Goal: Check status: Check status

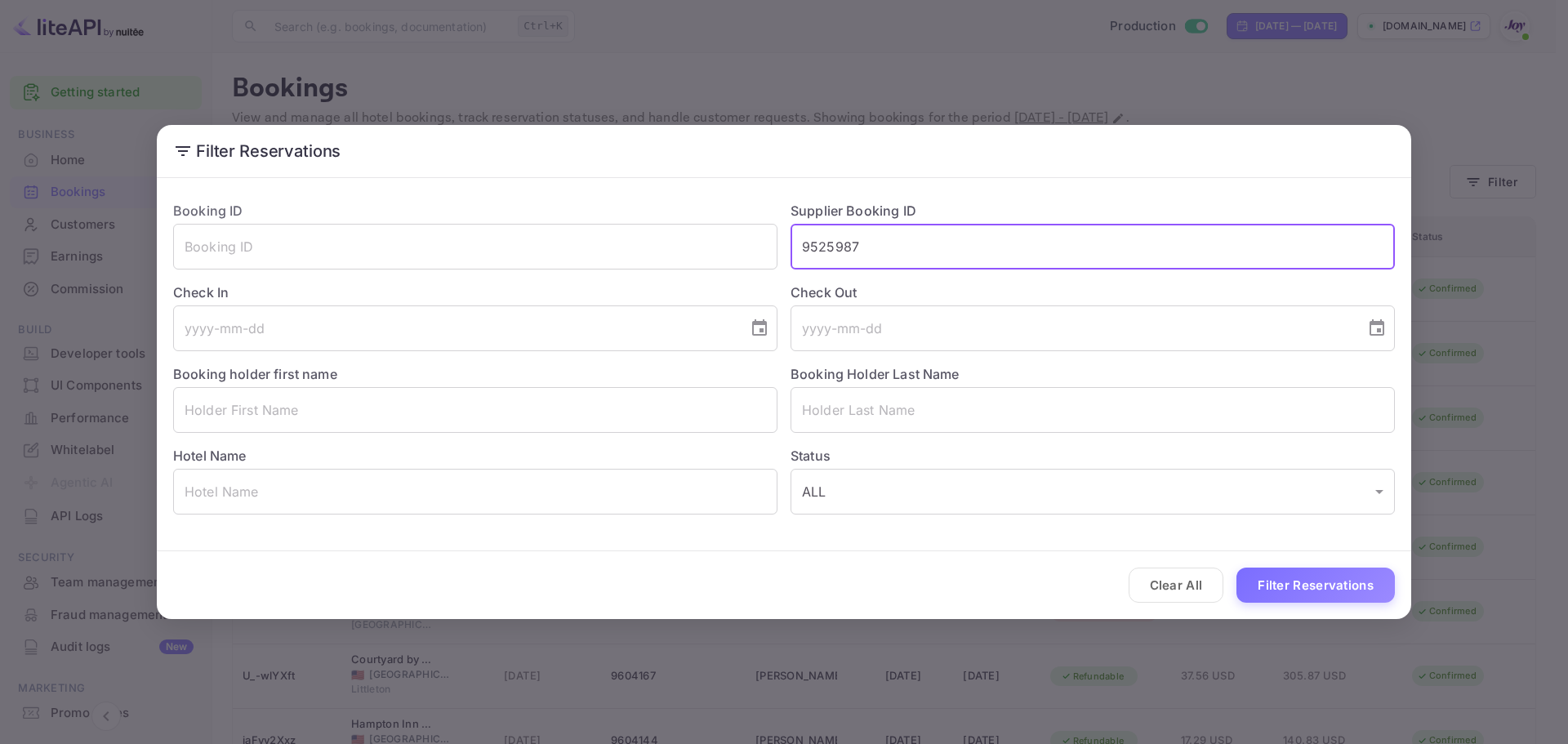
type input "9525987"
click at [1376, 591] on button "Filter Reservations" at bounding box center [1316, 585] width 159 height 35
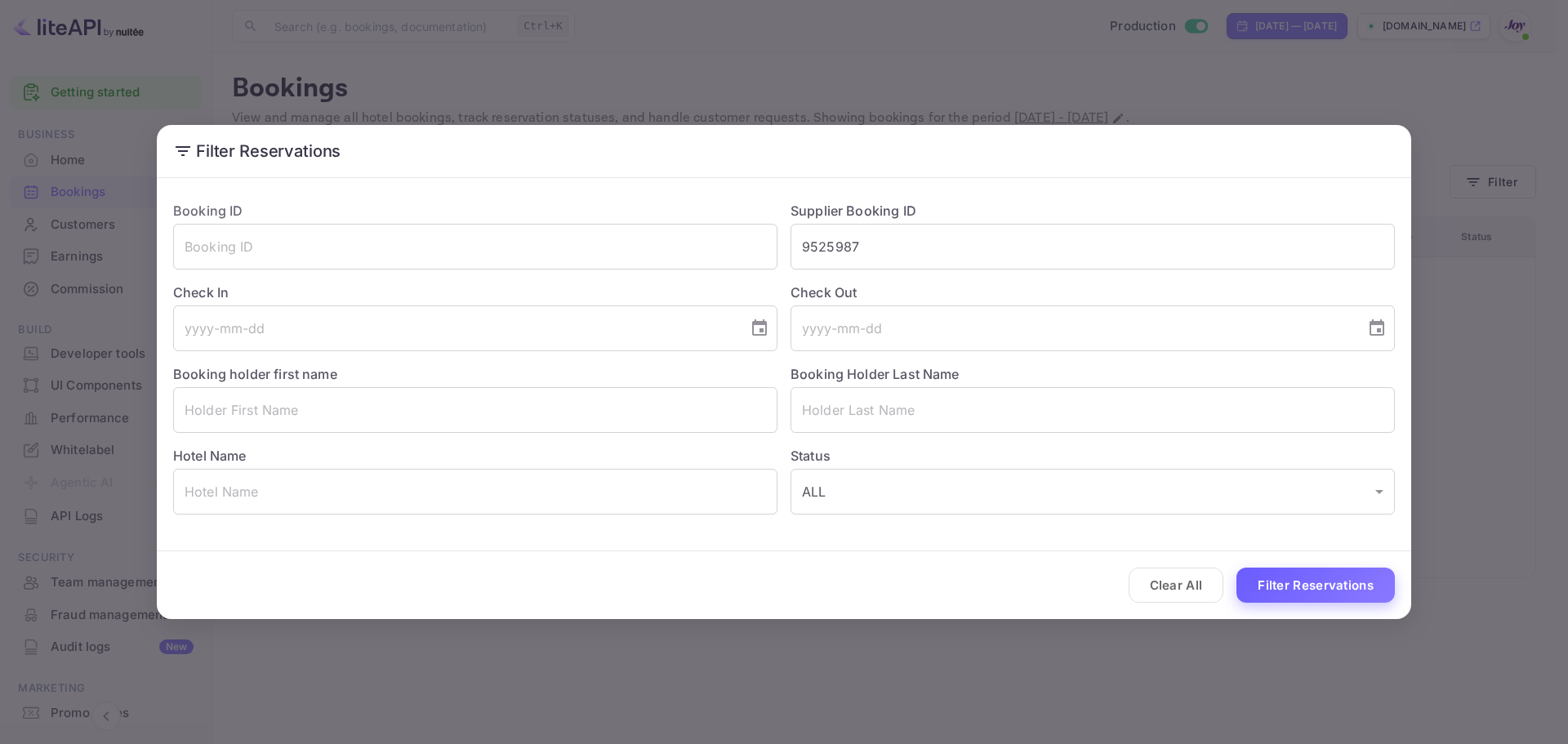
click at [1299, 593] on button "Filter Reservations" at bounding box center [1316, 585] width 159 height 35
click at [1168, 587] on button "Clear All" at bounding box center [1176, 585] width 96 height 35
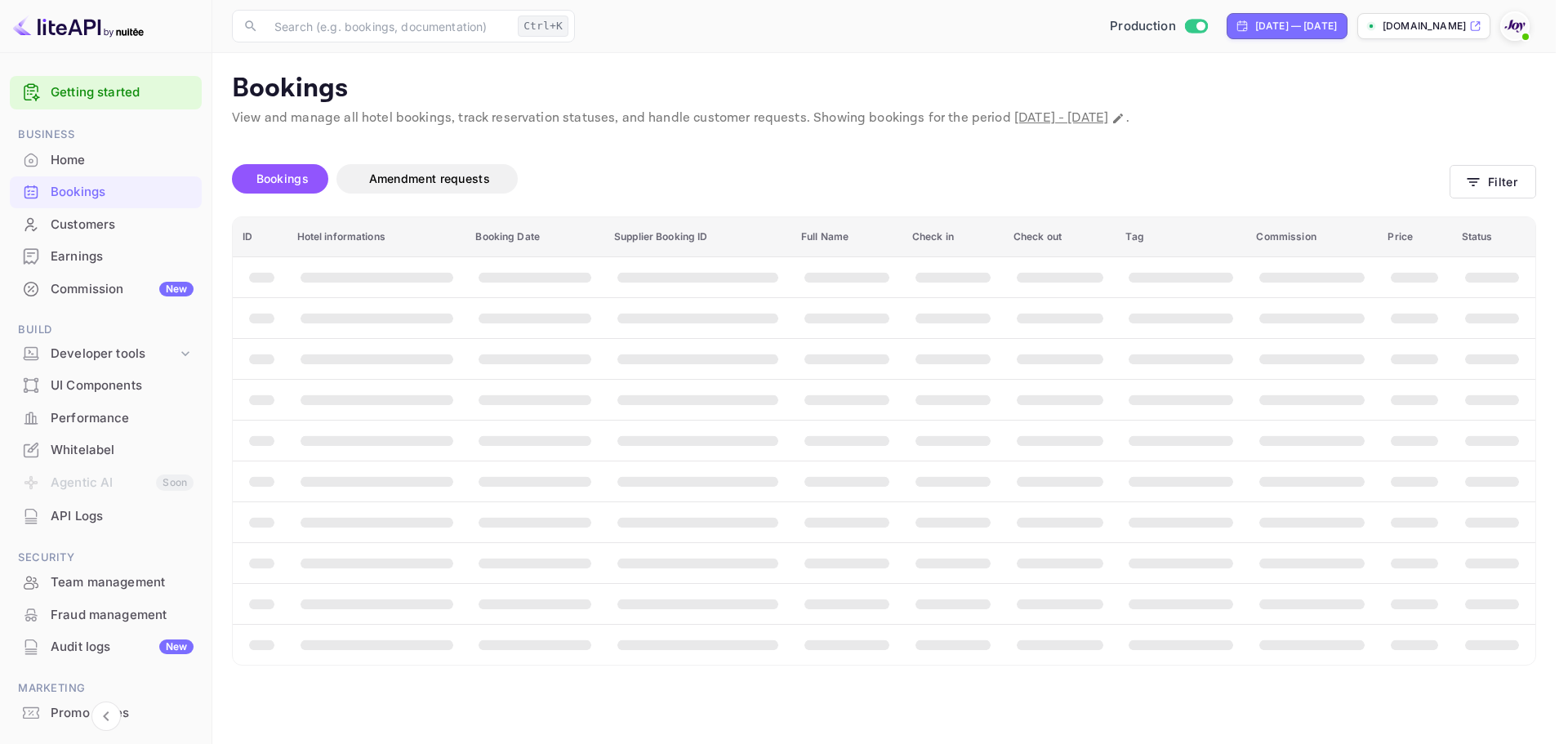
click at [1170, 584] on div "Clear All Filter Reservations" at bounding box center [784, 584] width 1255 height 68
click at [1170, 584] on th "booking table" at bounding box center [1181, 603] width 131 height 40
click at [1170, 584] on th "booking table" at bounding box center [1191, 603] width 131 height 40
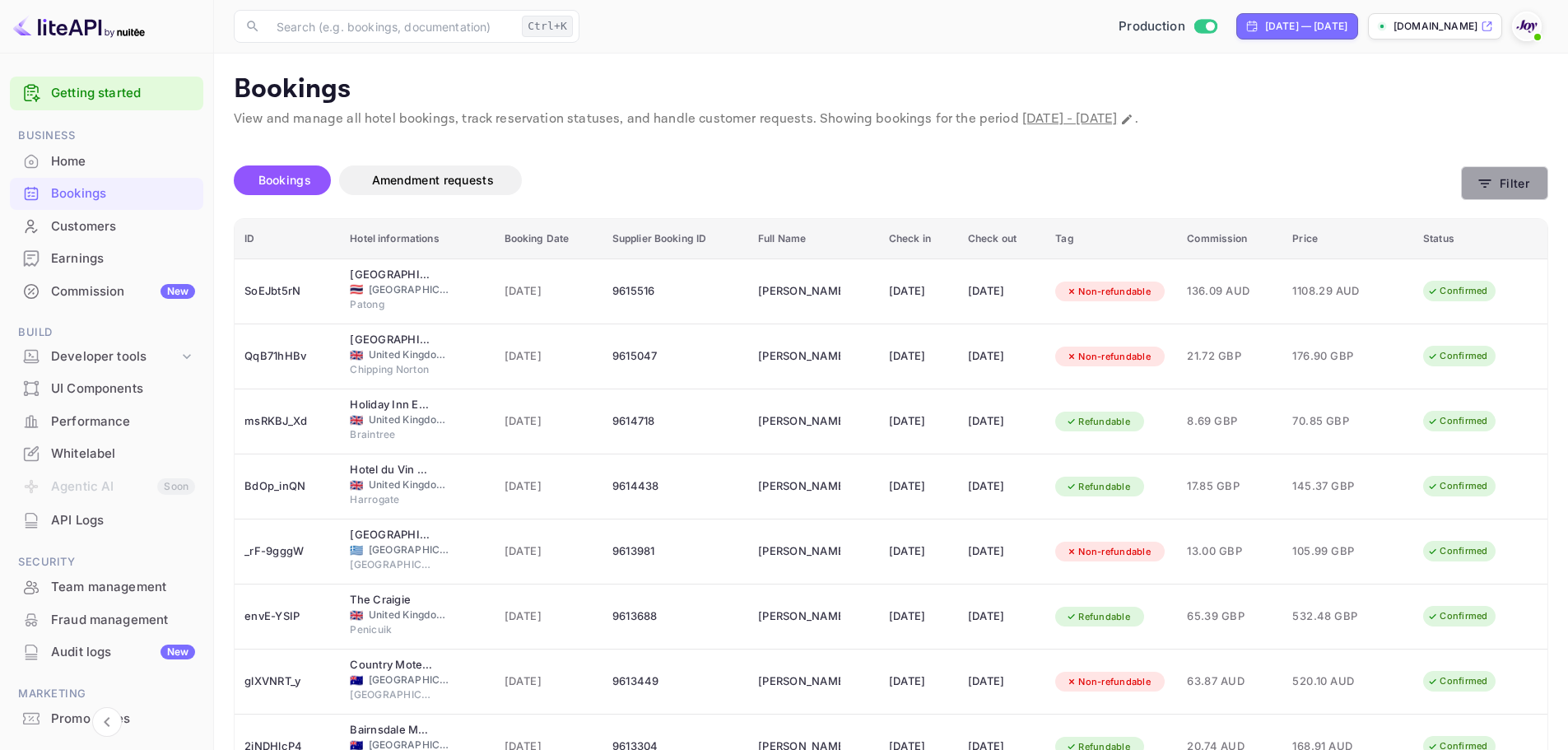
click at [1525, 181] on button "Filter" at bounding box center [1504, 183] width 87 height 34
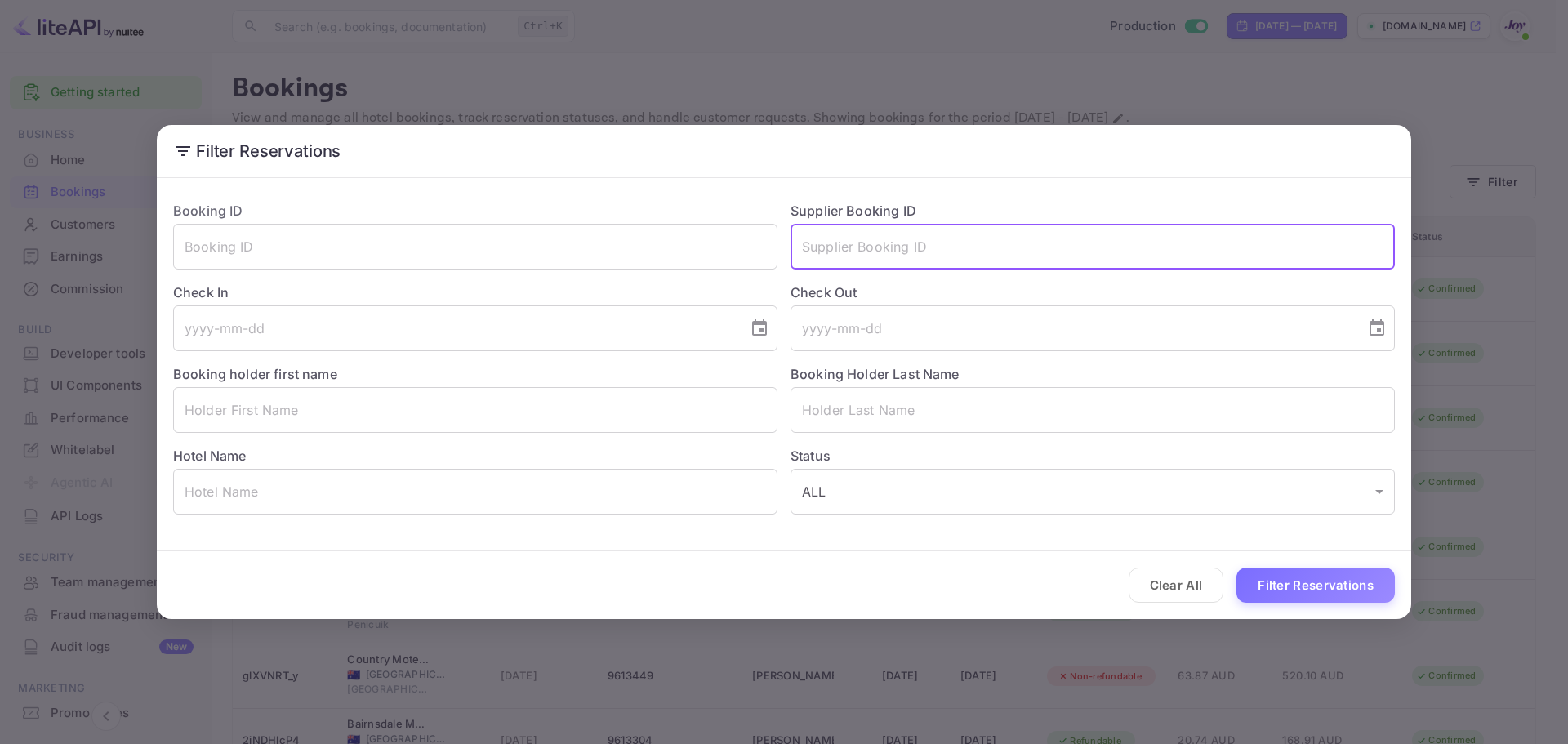
click at [838, 263] on input "text" at bounding box center [1092, 246] width 604 height 45
paste input "9525987"
type input "9525987"
click at [1347, 564] on div "Clear All Filter Reservations" at bounding box center [784, 584] width 1255 height 68
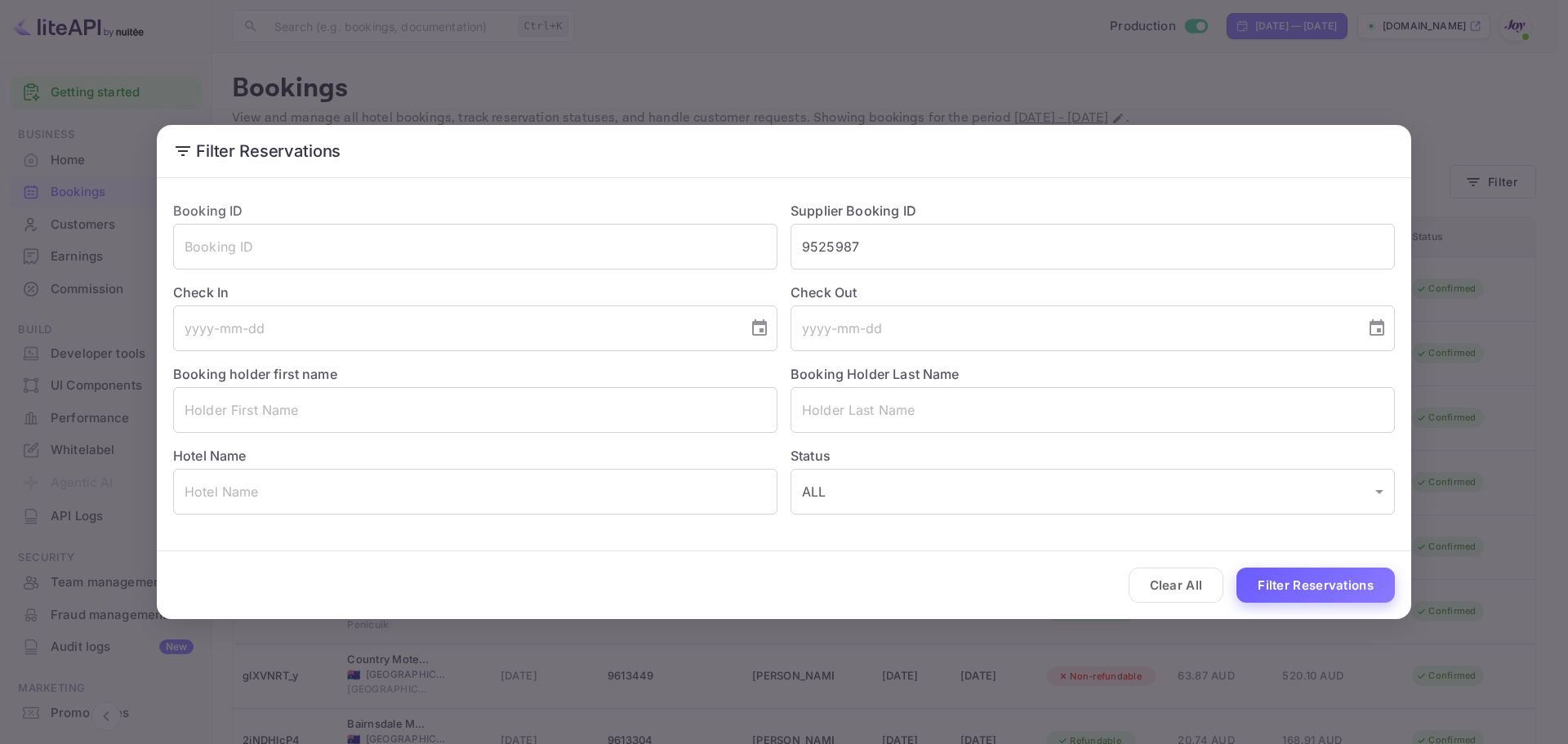
click at [1345, 585] on button "Filter Reservations" at bounding box center [1316, 585] width 159 height 35
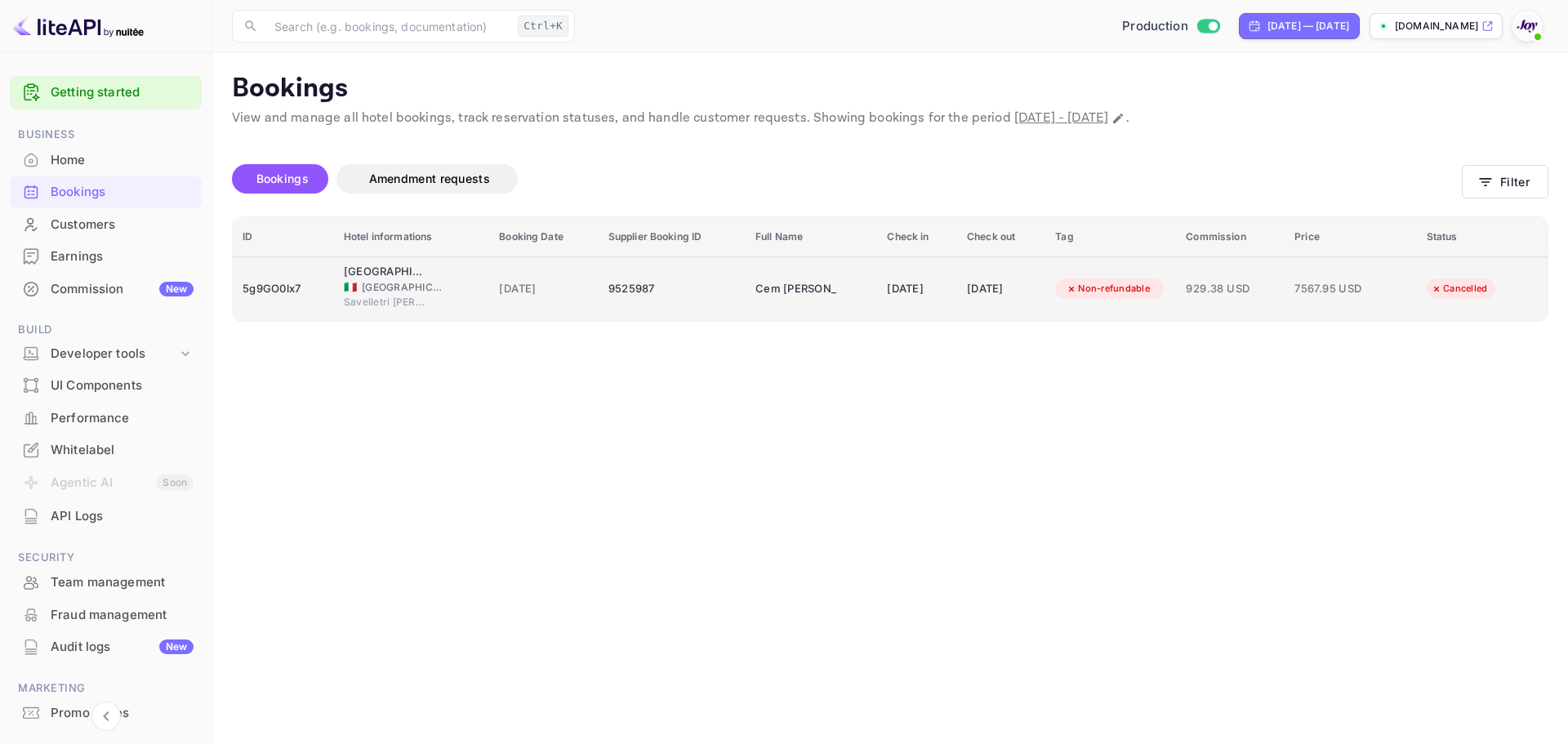
click at [273, 304] on td "5g9GO0lx7" at bounding box center [283, 288] width 102 height 64
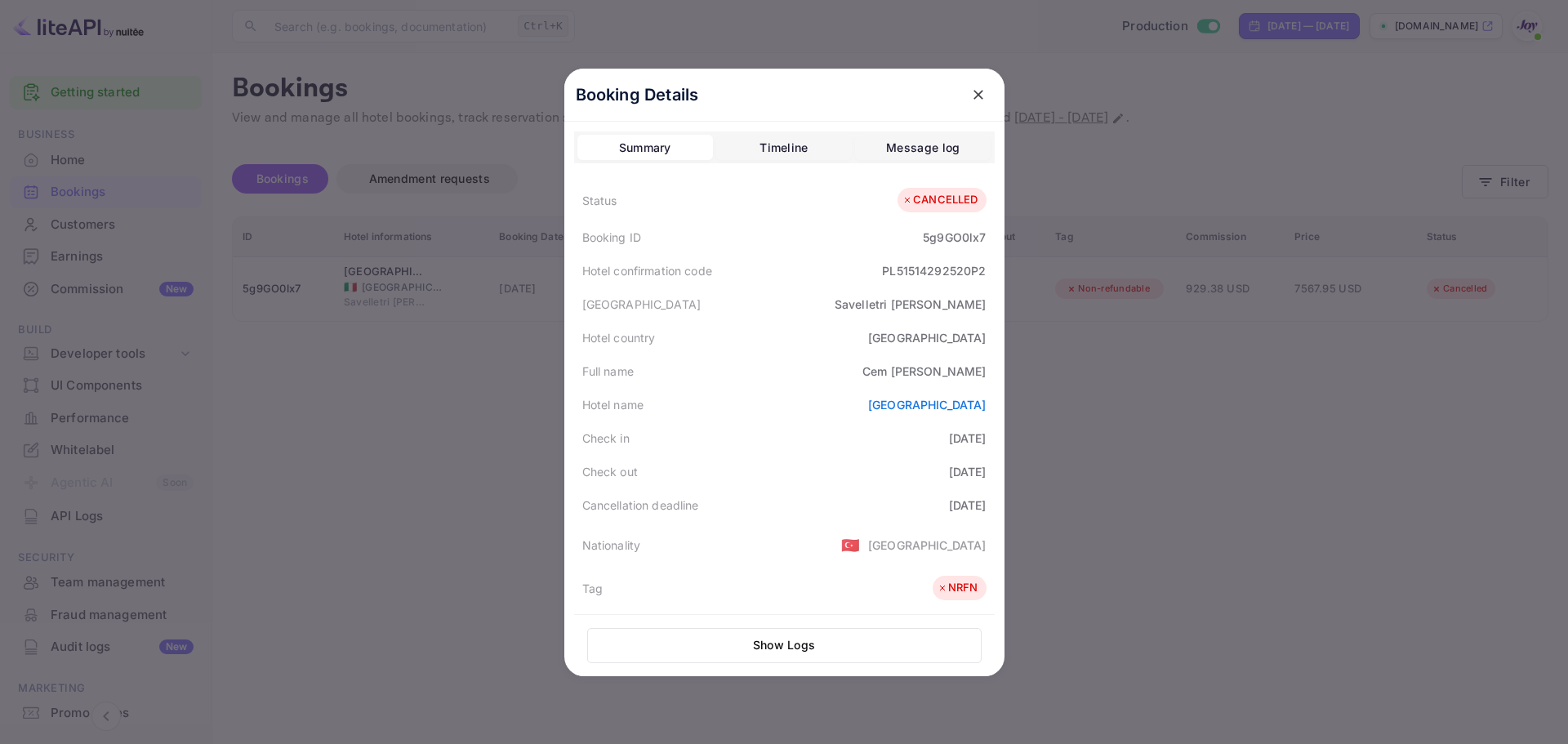
click at [1335, 484] on div at bounding box center [784, 372] width 1568 height 744
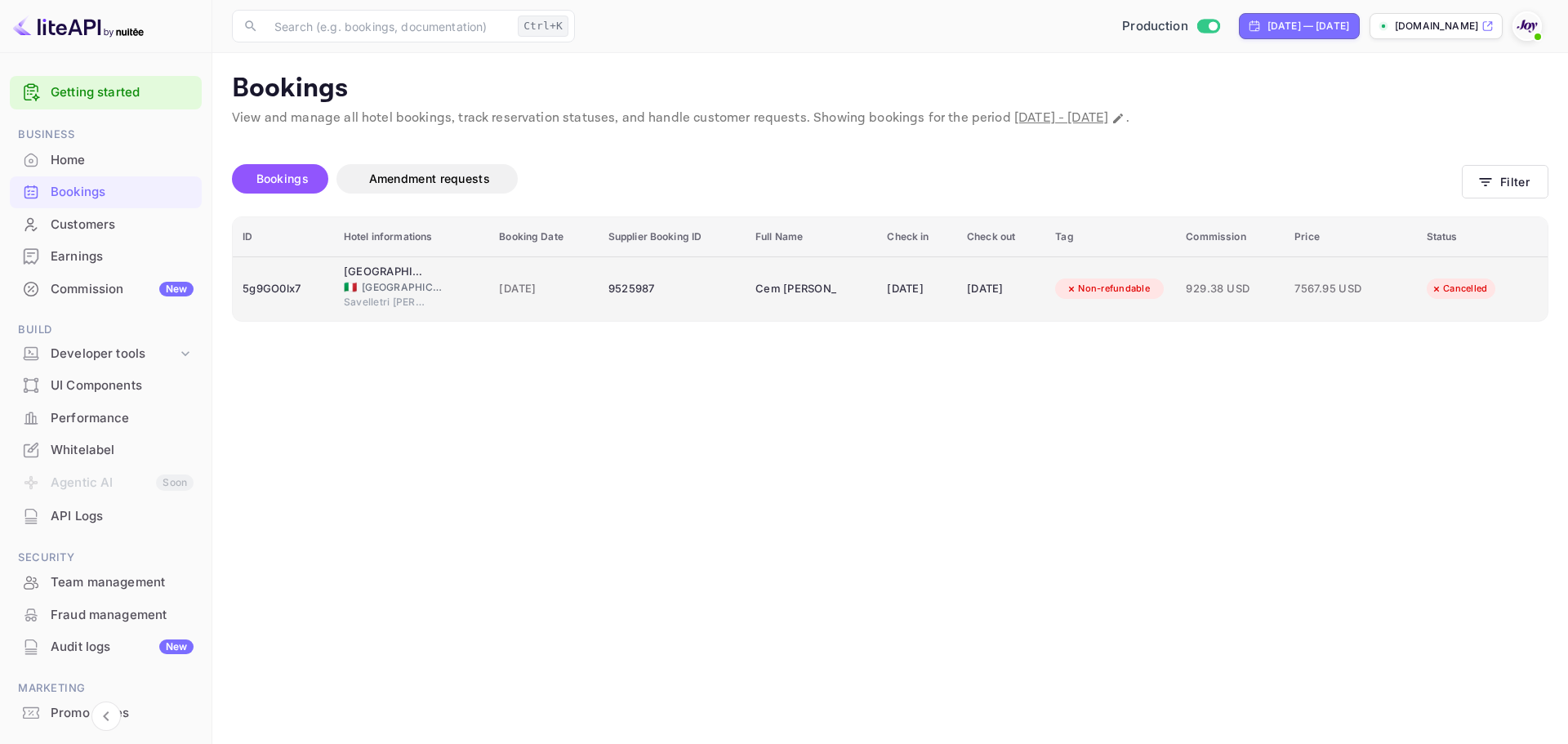
click at [658, 293] on div "9525987" at bounding box center [671, 289] width 127 height 27
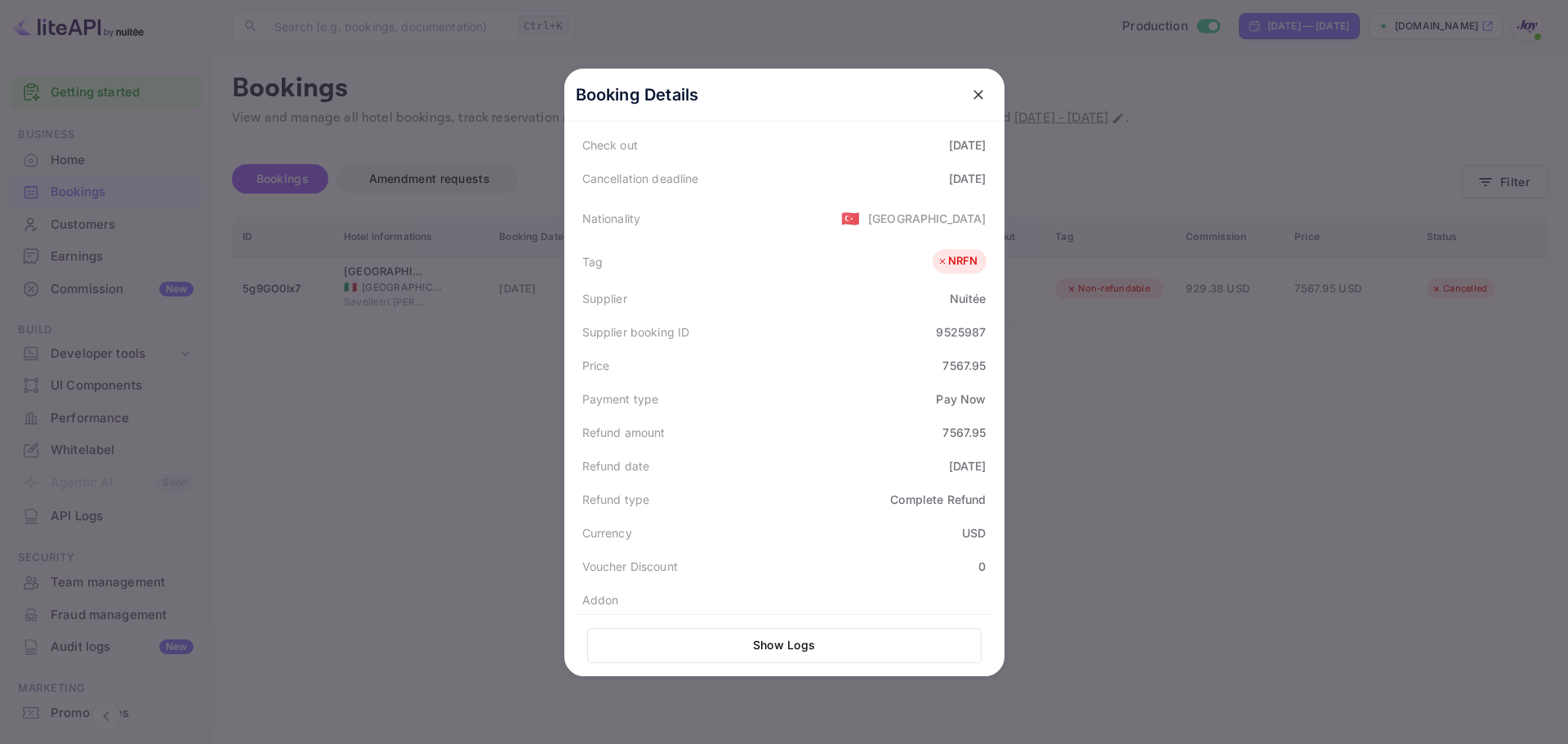
scroll to position [403, 0]
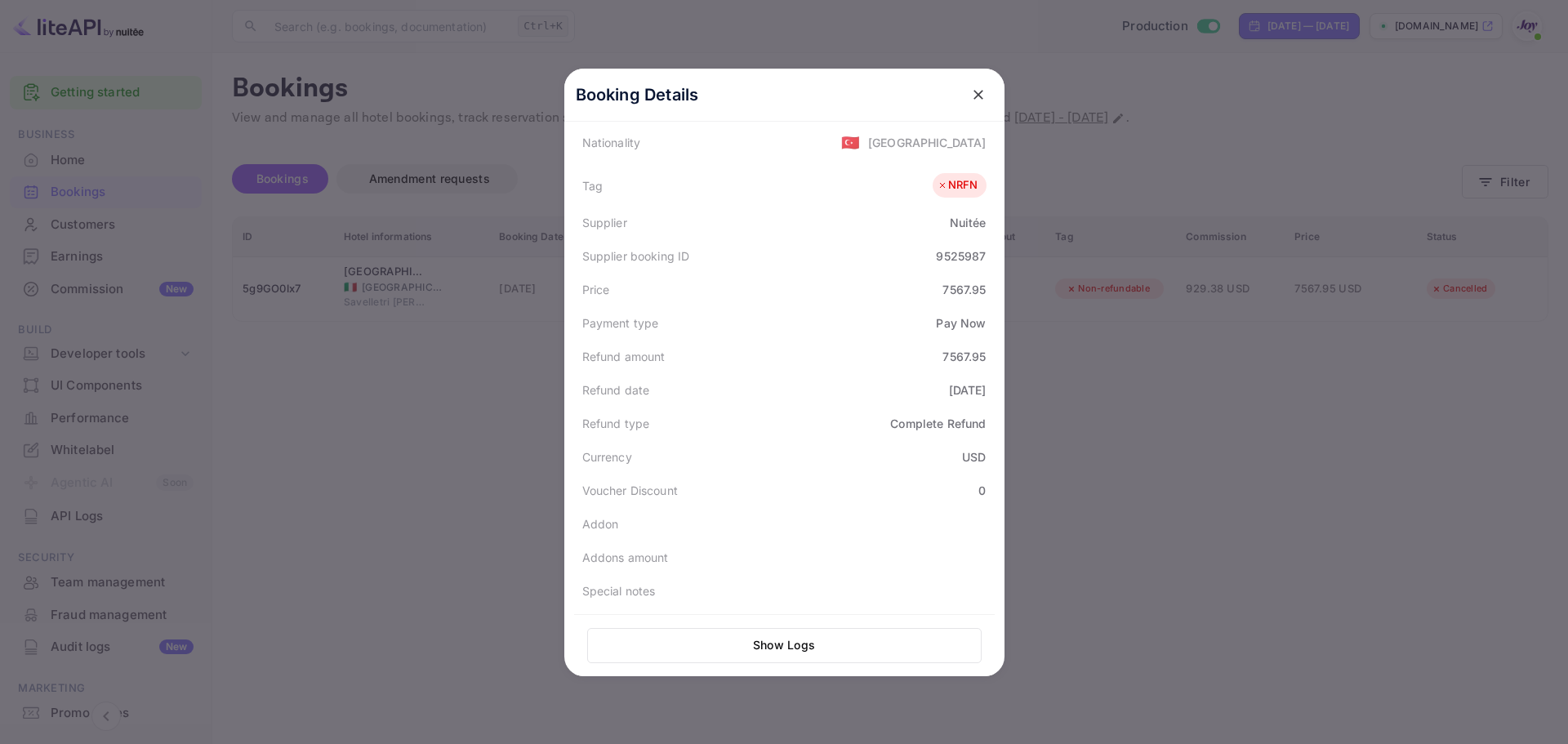
click at [1170, 440] on div at bounding box center [784, 372] width 1568 height 744
